Goal: Obtain resource: Download file/media

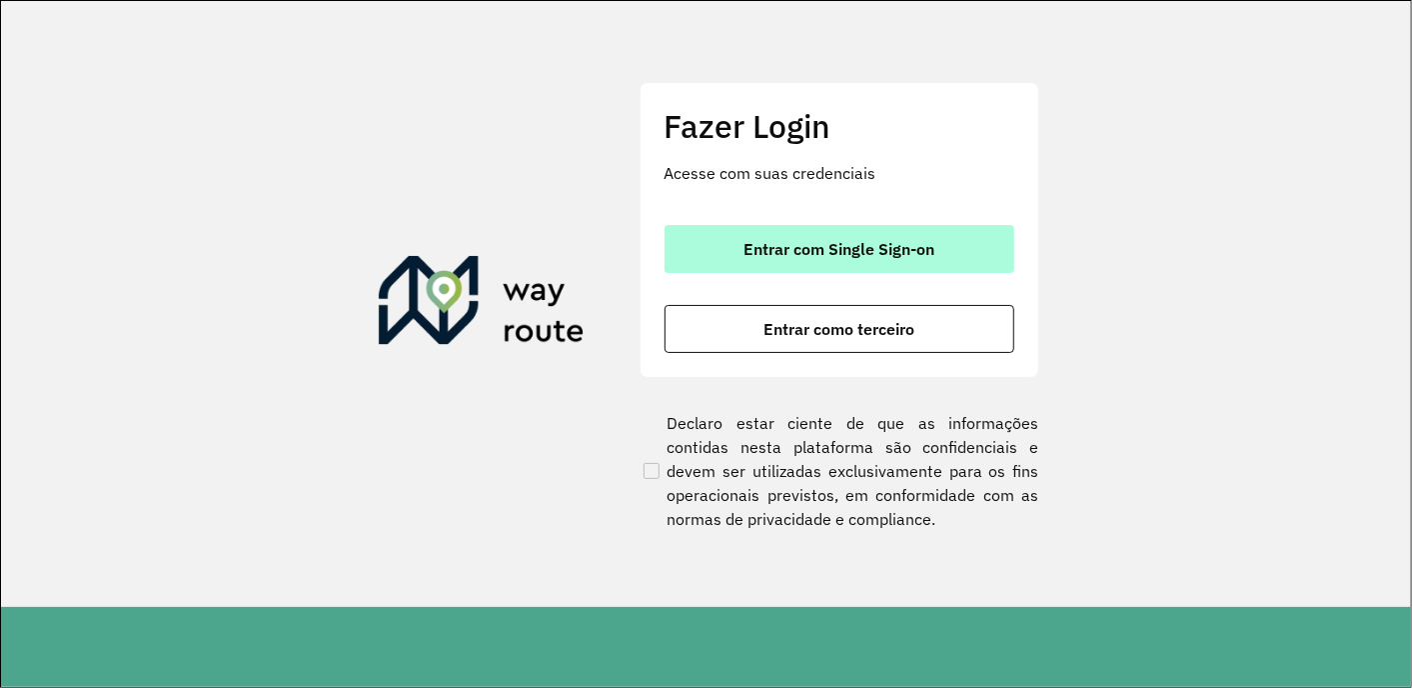
click at [820, 247] on span "Entrar com Single Sign-on" at bounding box center [839, 249] width 191 height 16
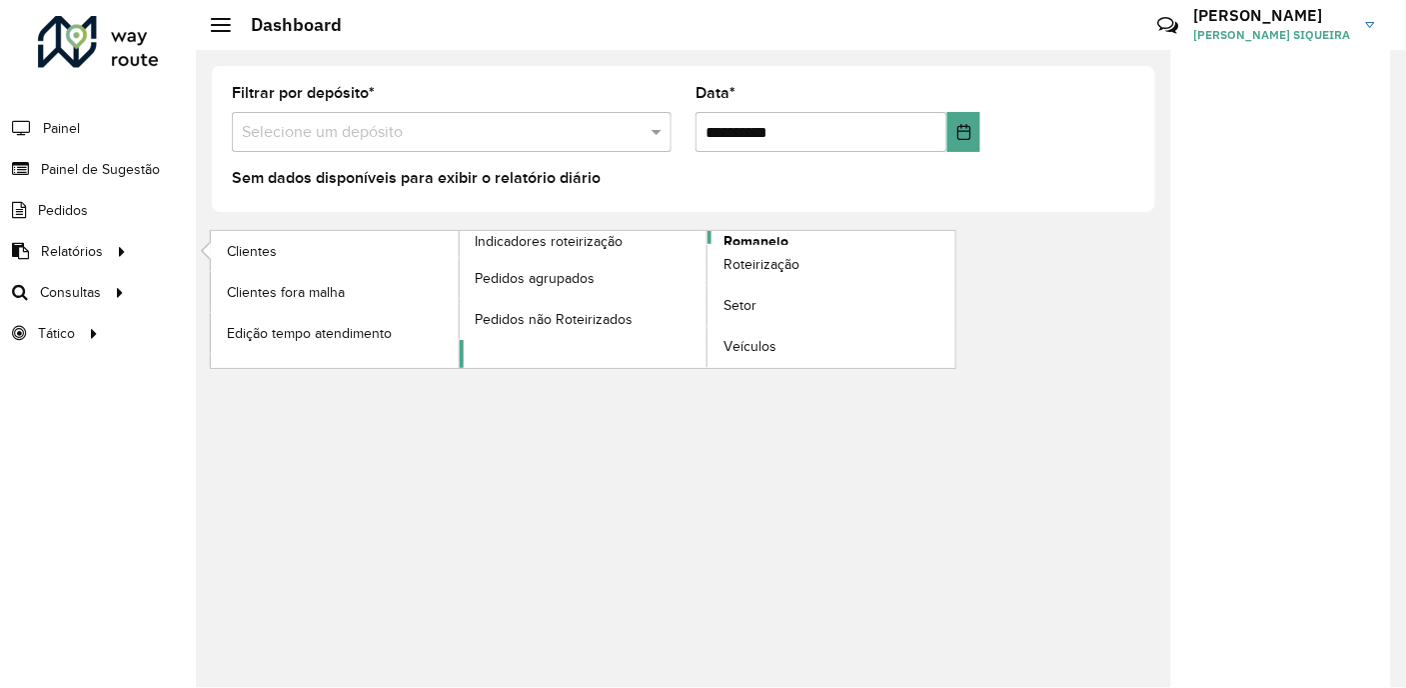
click at [763, 237] on span "Romaneio" at bounding box center [756, 241] width 65 height 21
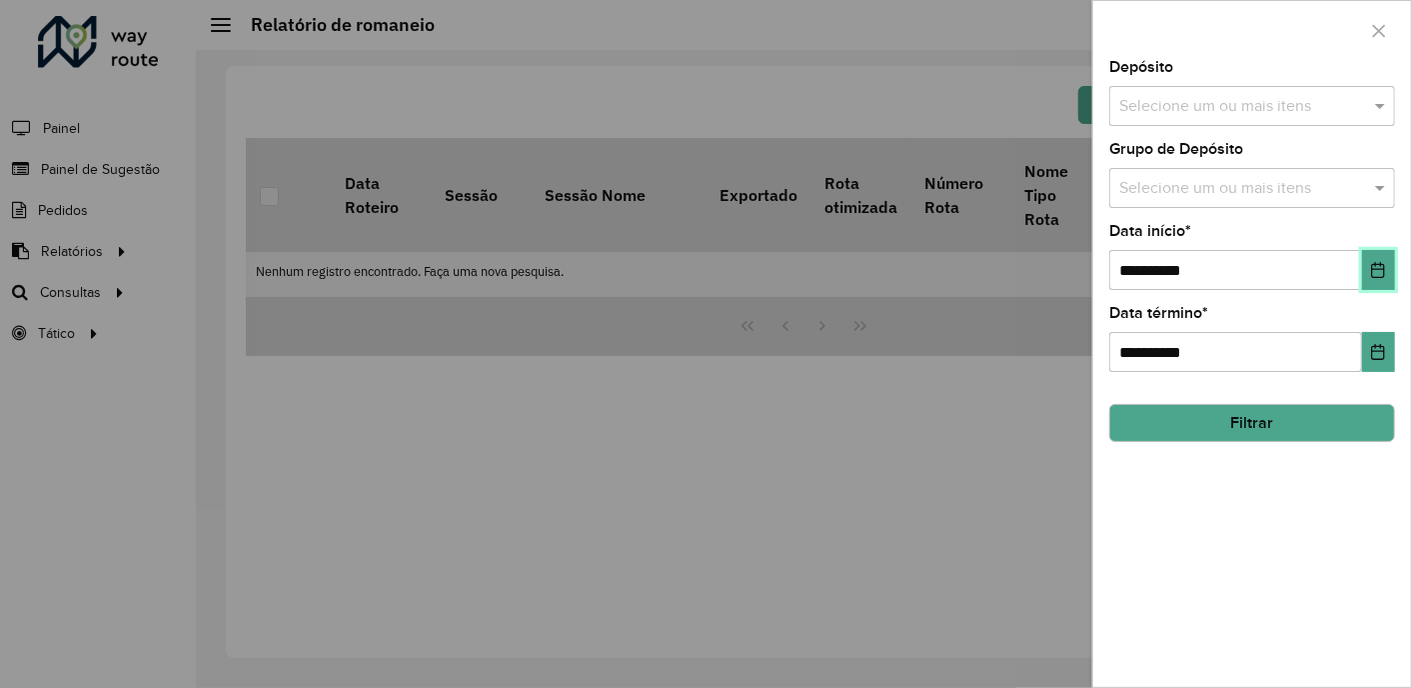
click at [1381, 264] on icon "Choose Date" at bounding box center [1378, 270] width 13 height 16
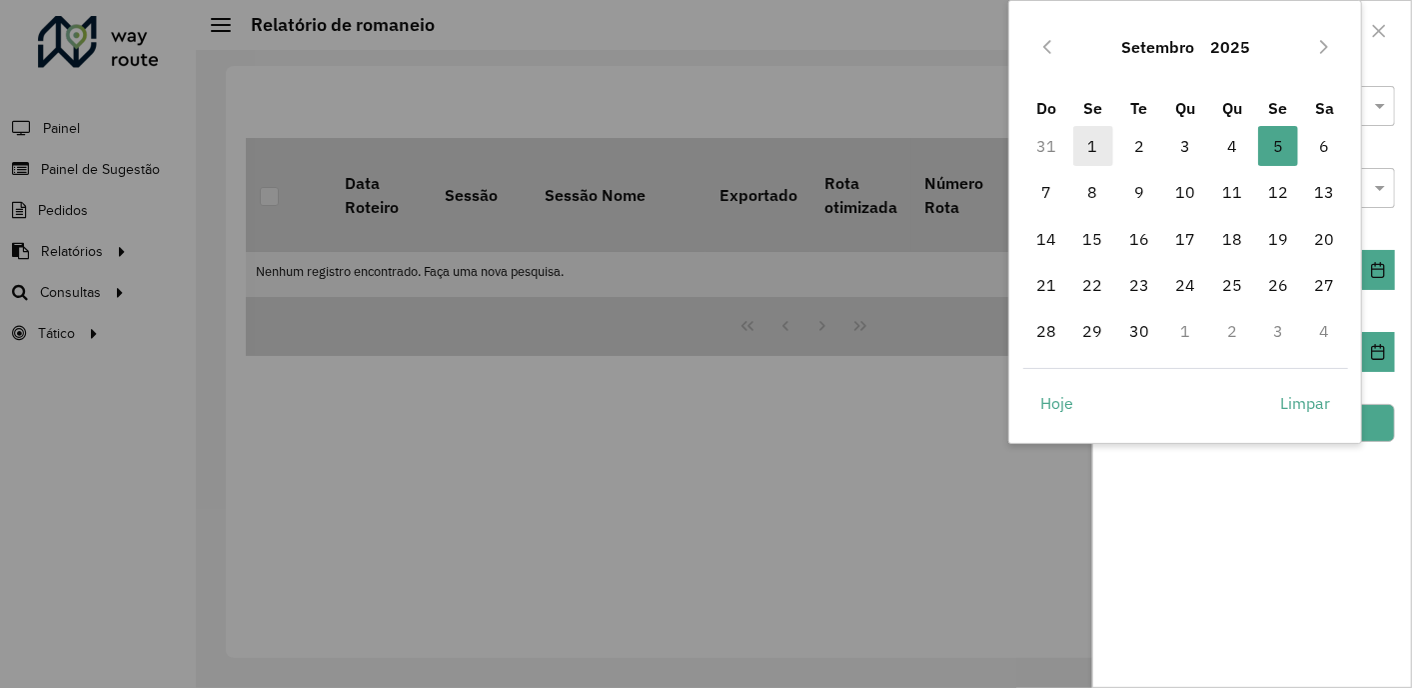
click at [1094, 145] on span "1" at bounding box center [1094, 146] width 40 height 40
type input "**********"
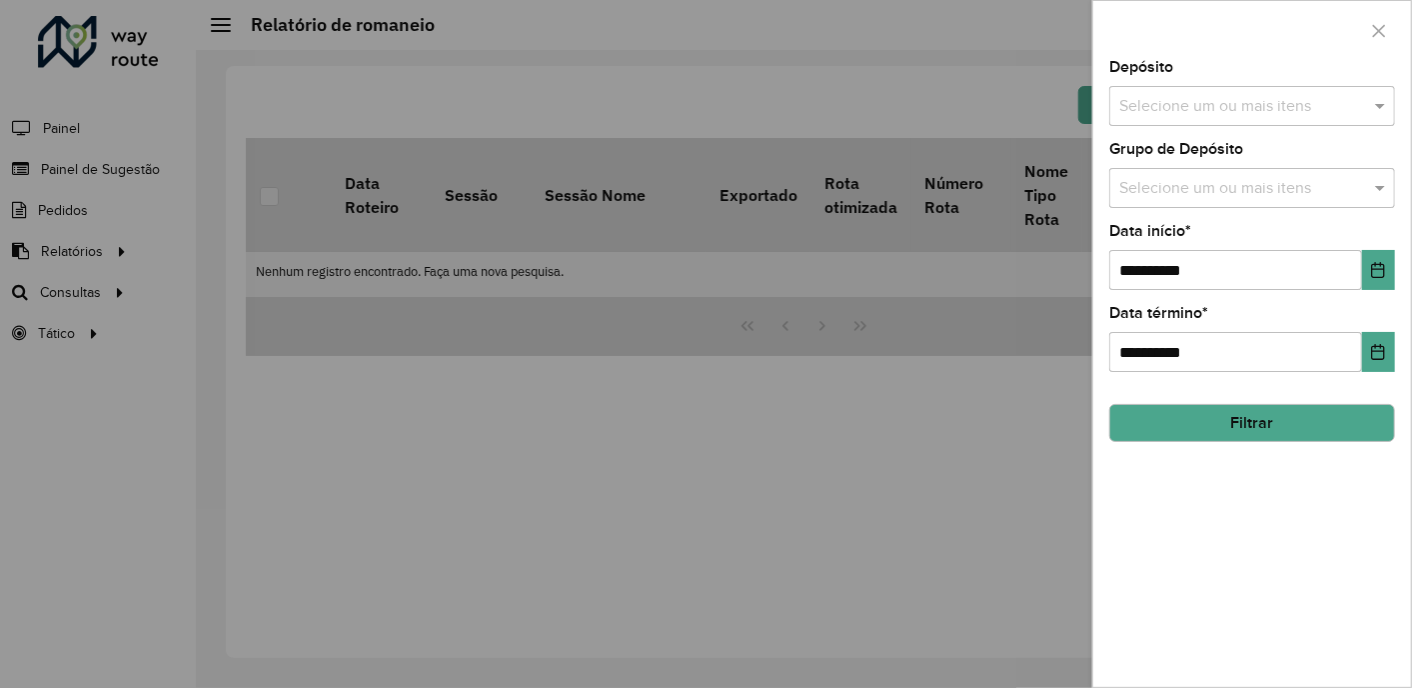
click at [1292, 113] on input "text" at bounding box center [1243, 107] width 256 height 24
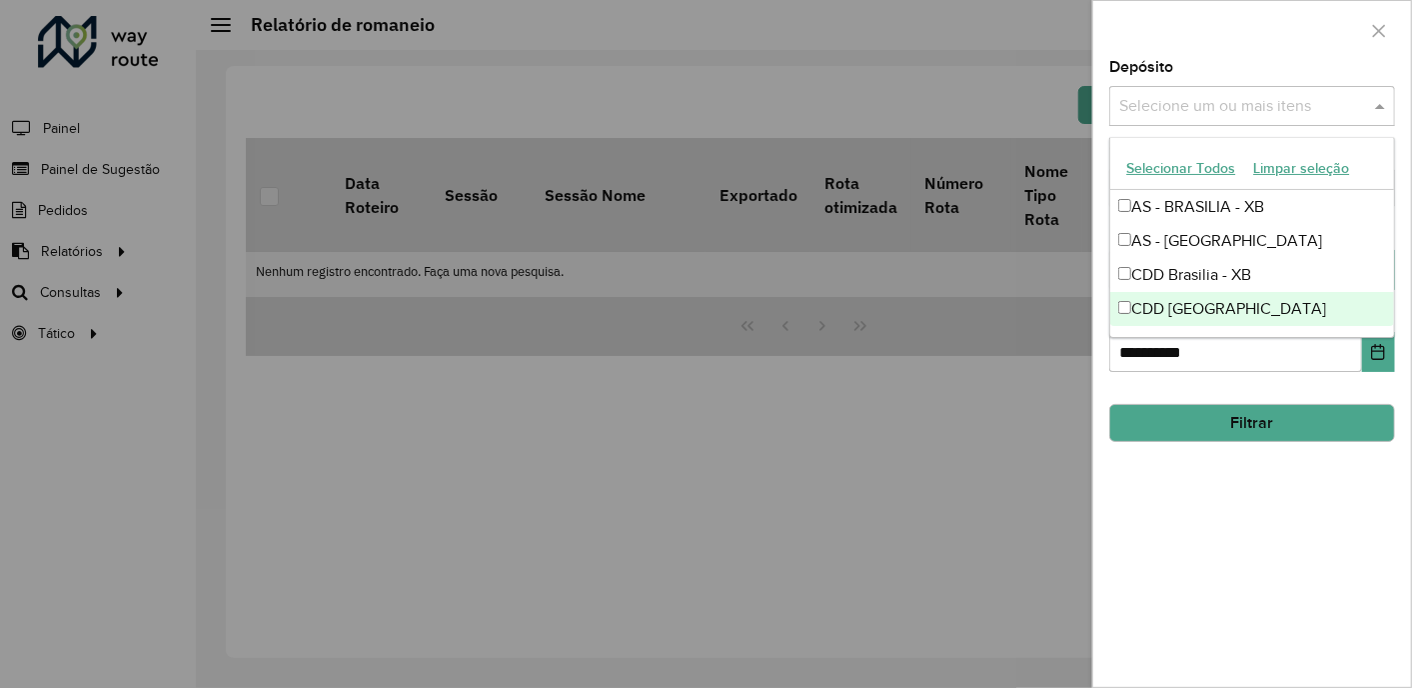
click at [1234, 311] on div "CDD Rondonópolis" at bounding box center [1253, 309] width 284 height 34
click at [1253, 418] on button "Filtrar" at bounding box center [1253, 423] width 286 height 38
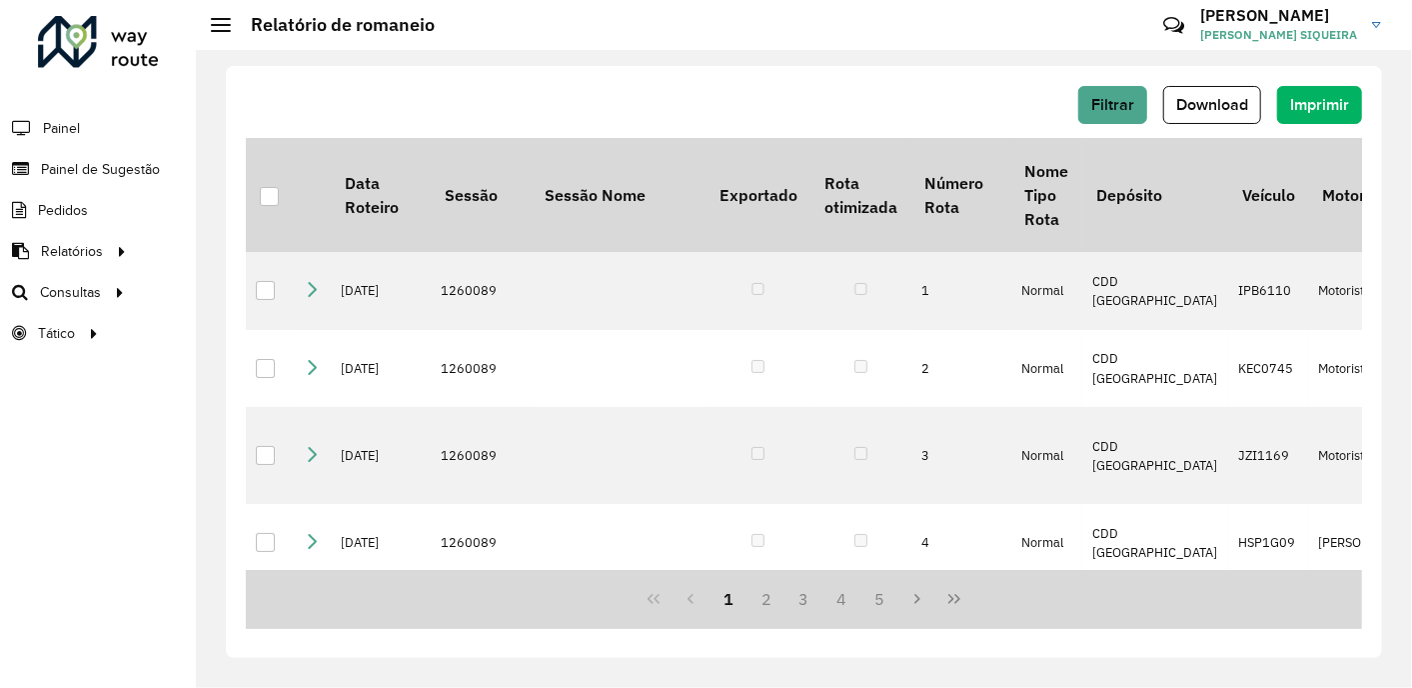
click at [274, 196] on div at bounding box center [269, 196] width 19 height 19
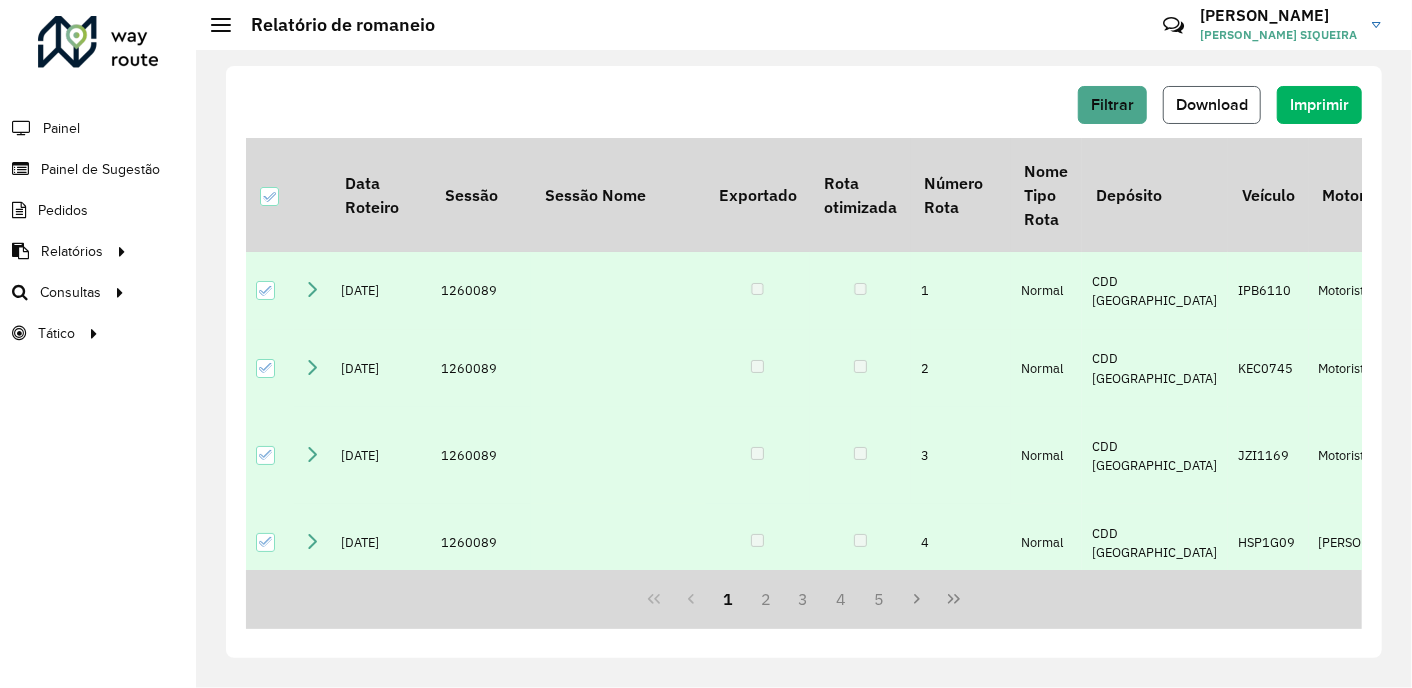
click at [1202, 104] on span "Download" at bounding box center [1213, 104] width 72 height 17
click at [210, 65] on div "Filtrar Download Imprimir Data Roteiro Sessão Sessão Nome Exportado Rota otimiz…" at bounding box center [804, 369] width 1217 height 638
